Goal: Information Seeking & Learning: Understand process/instructions

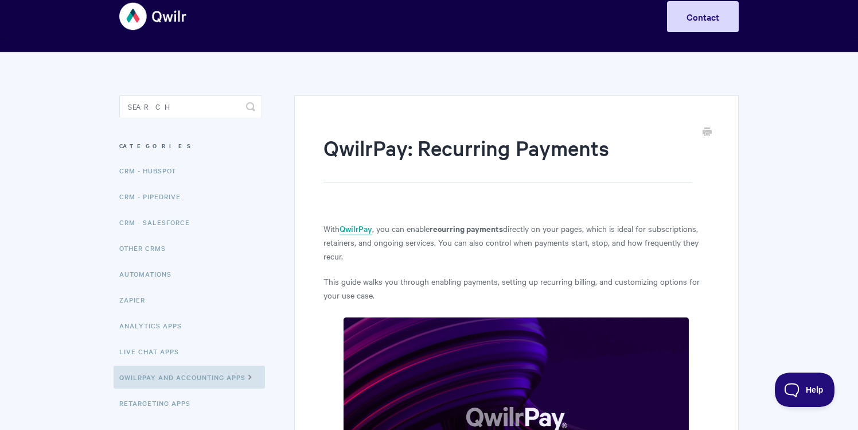
scroll to position [29, 0]
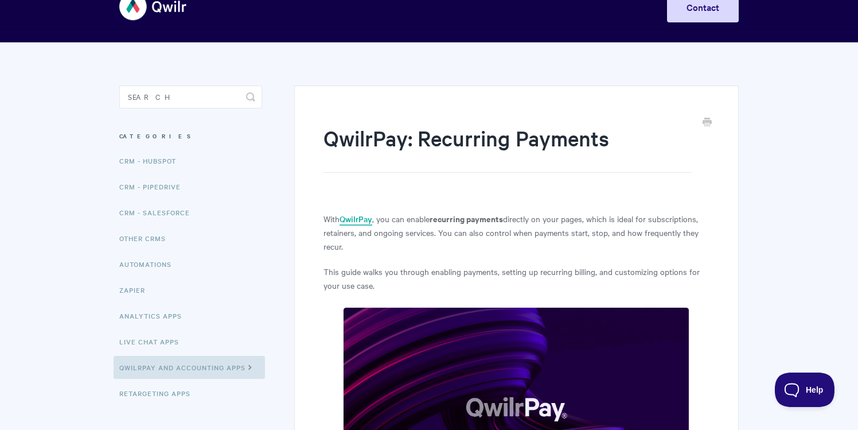
click at [368, 220] on link "QwilrPay" at bounding box center [356, 219] width 33 height 13
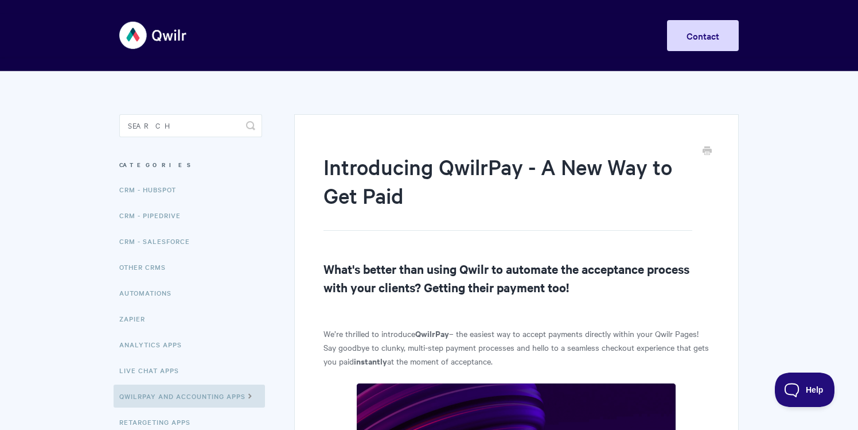
click at [155, 34] on img at bounding box center [153, 35] width 68 height 43
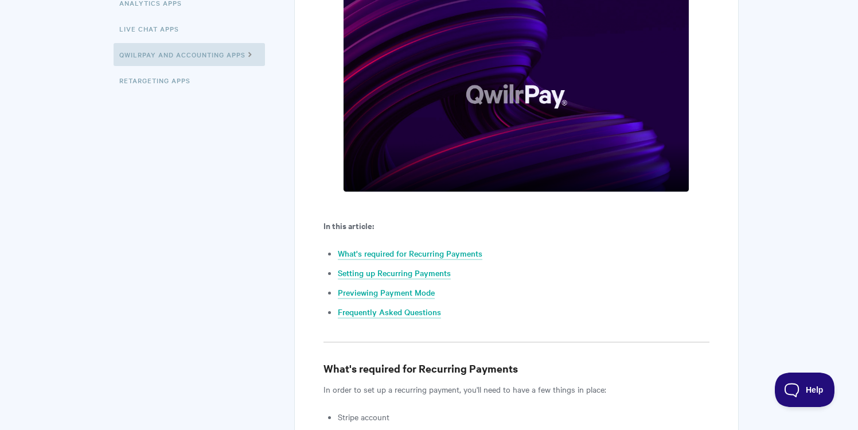
scroll to position [354, 0]
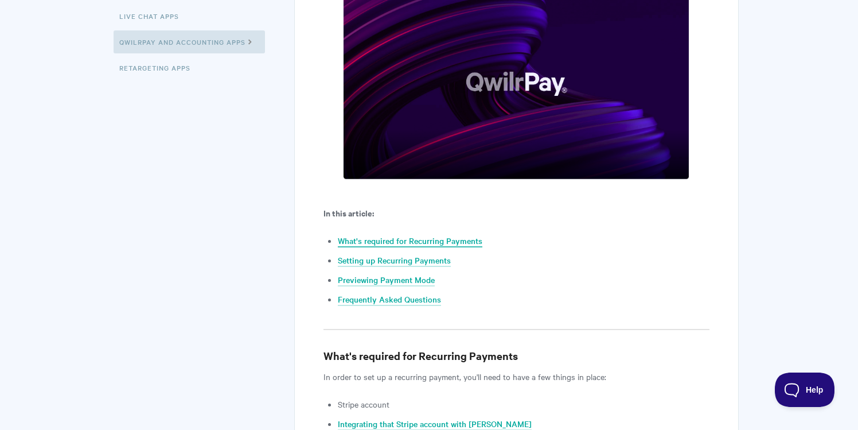
click at [446, 239] on link "What's required for Recurring Payments" at bounding box center [410, 241] width 145 height 13
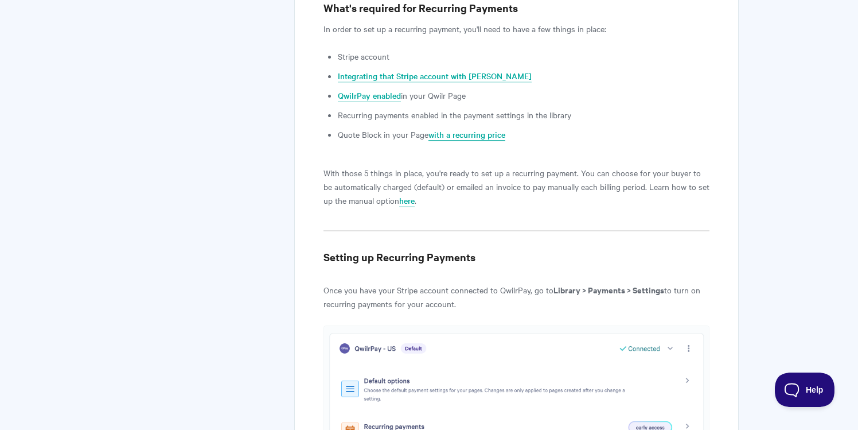
click at [474, 132] on link "with a recurring price" at bounding box center [467, 135] width 77 height 13
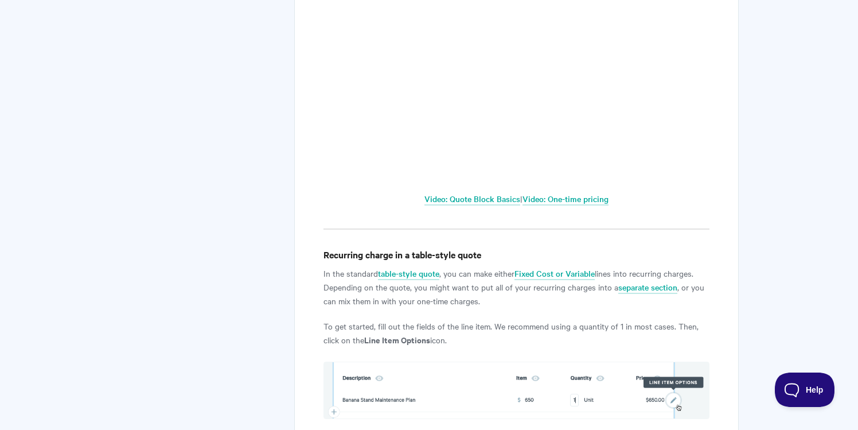
scroll to position [530, 0]
